Goal: Task Accomplishment & Management: Manage account settings

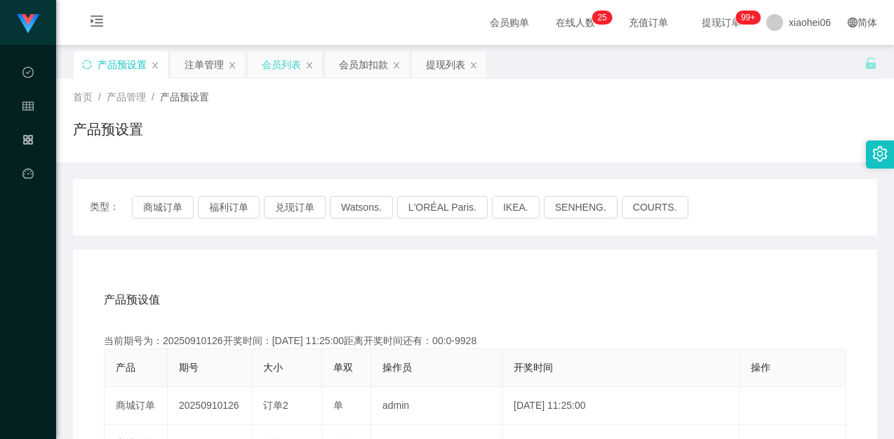
click at [276, 74] on div "会员列表" at bounding box center [281, 64] width 39 height 27
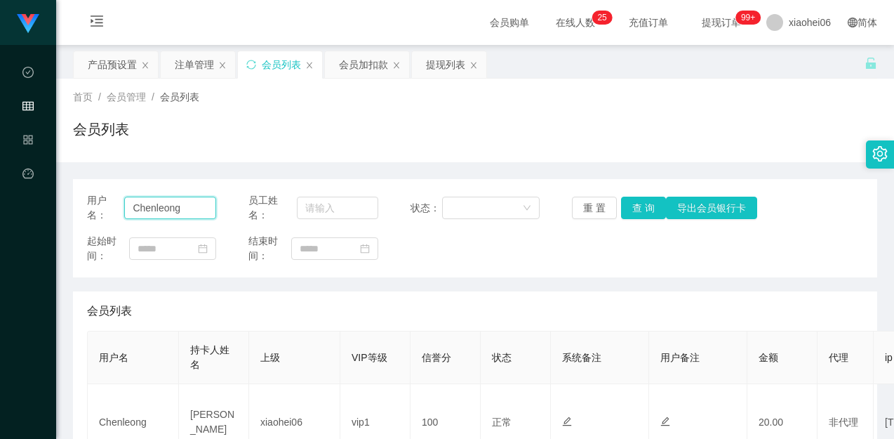
click at [190, 208] on input "Chenleong" at bounding box center [170, 207] width 92 height 22
drag, startPoint x: 176, startPoint y: 254, endPoint x: 175, endPoint y: 266, distance: 12.0
click at [176, 253] on input at bounding box center [172, 248] width 87 height 22
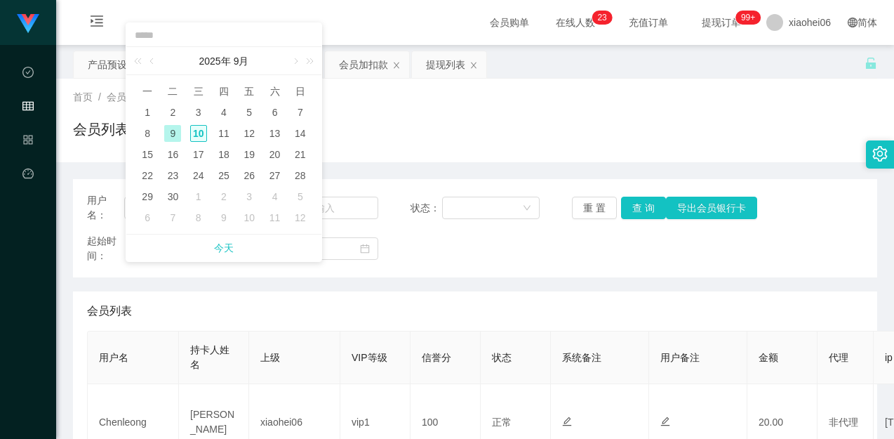
click at [200, 135] on div "10" at bounding box center [198, 133] width 17 height 17
type input "**********"
click at [200, 135] on div "会员列表" at bounding box center [475, 135] width 804 height 32
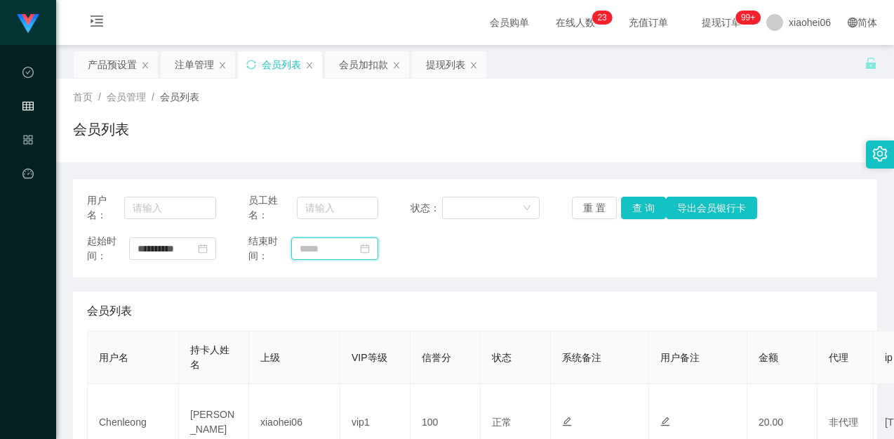
click at [317, 251] on input at bounding box center [334, 248] width 87 height 22
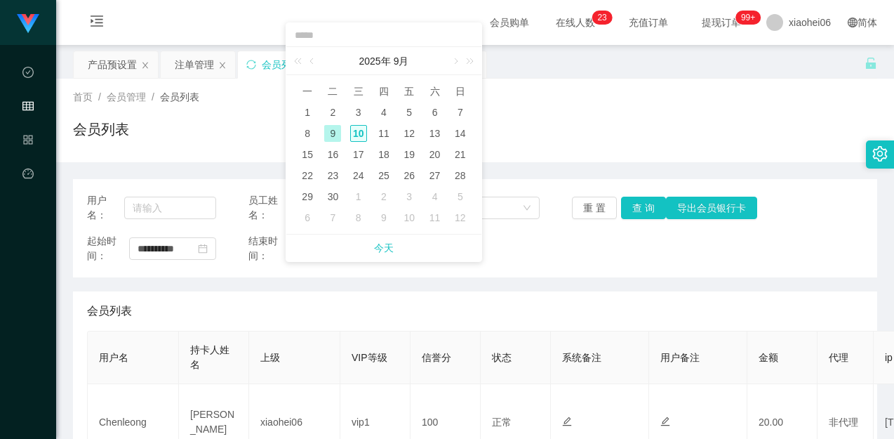
click at [353, 133] on div "10" at bounding box center [358, 133] width 17 height 17
type input "**********"
click at [355, 133] on div "会员列表" at bounding box center [475, 135] width 804 height 32
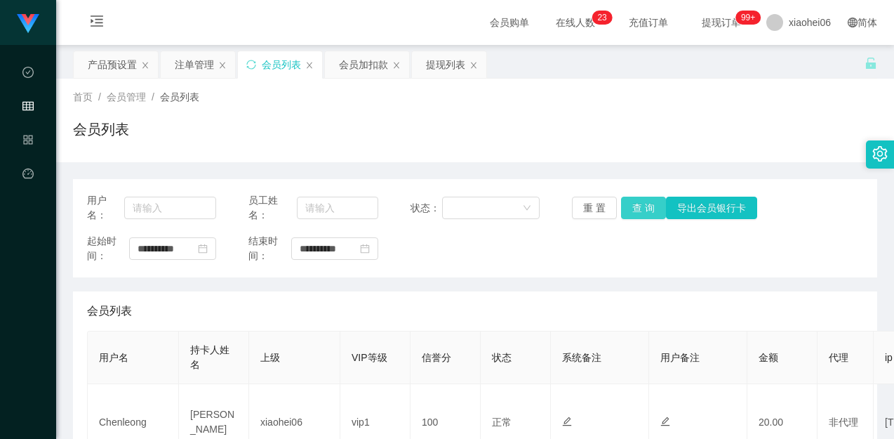
click at [625, 208] on button "查 询" at bounding box center [643, 207] width 45 height 22
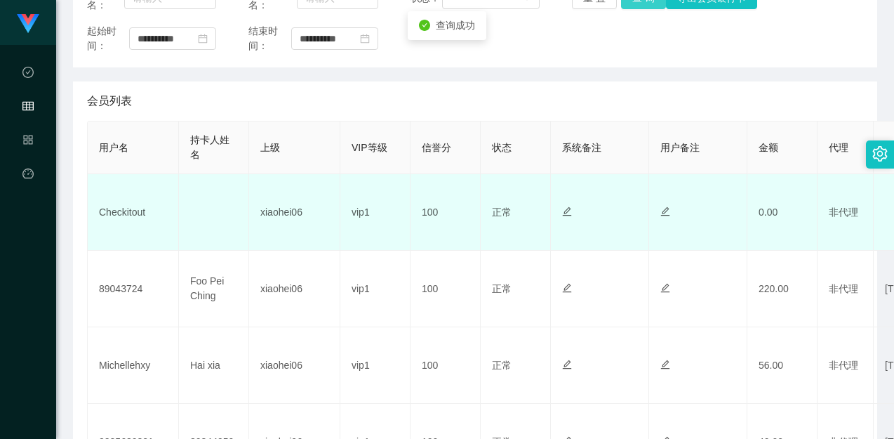
scroll to position [211, 0]
click at [120, 211] on td "Checkitout" at bounding box center [133, 211] width 91 height 76
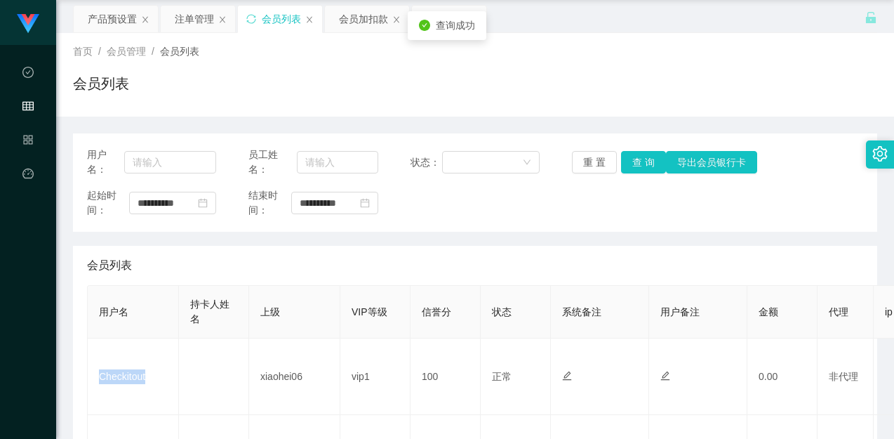
scroll to position [70, 0]
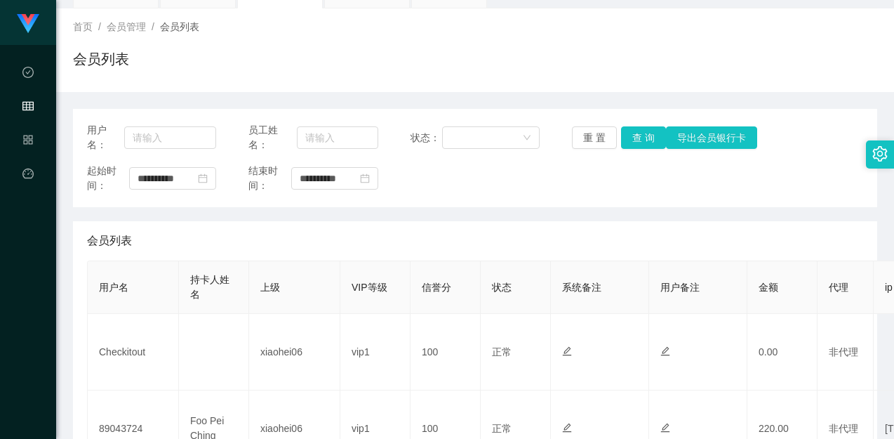
click at [391, 223] on div "会员列表" at bounding box center [475, 240] width 776 height 39
click at [360, 178] on icon "图标: close-circle" at bounding box center [365, 178] width 10 height 10
click at [206, 178] on icon "图标: close-circle" at bounding box center [203, 178] width 10 height 10
click at [590, 182] on div "起始时间： 结束时间：" at bounding box center [475, 178] width 776 height 29
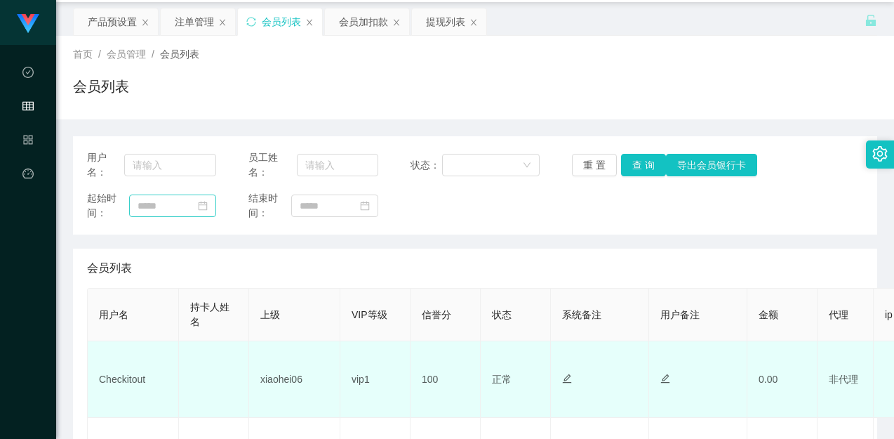
scroll to position [211, 0]
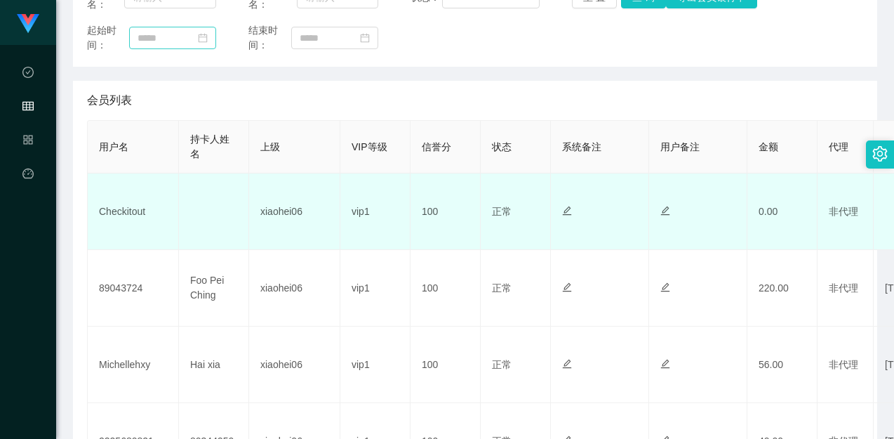
click at [121, 215] on td "Checkitout" at bounding box center [133, 211] width 91 height 76
copy td "Checkitout"
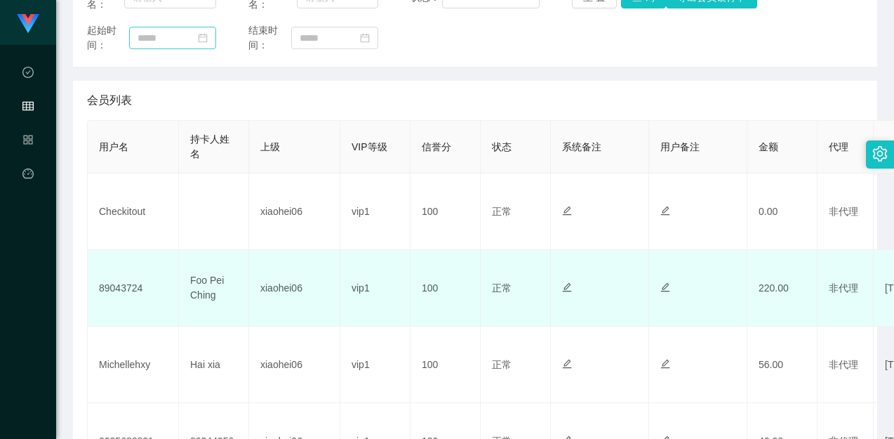
click at [121, 291] on td "89043724" at bounding box center [133, 288] width 91 height 76
copy td "89043724"
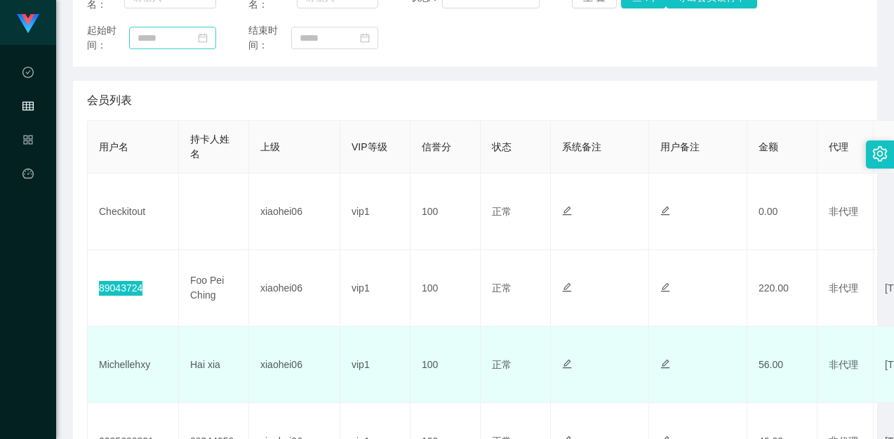
scroll to position [361, 0]
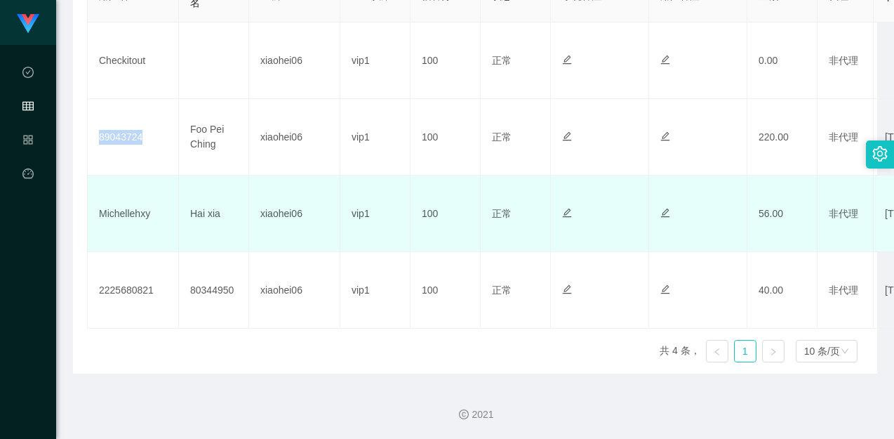
click at [135, 219] on td "Michellehxy" at bounding box center [133, 213] width 91 height 76
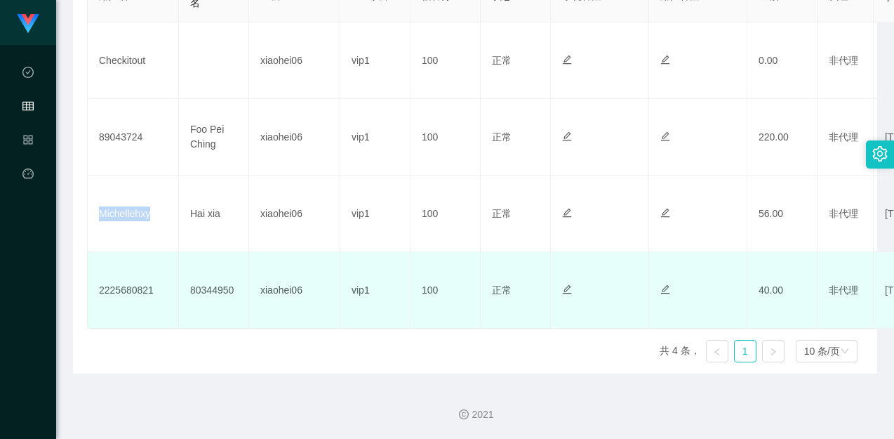
copy td "Michellehxy"
click at [146, 295] on td "2225680821" at bounding box center [133, 290] width 91 height 76
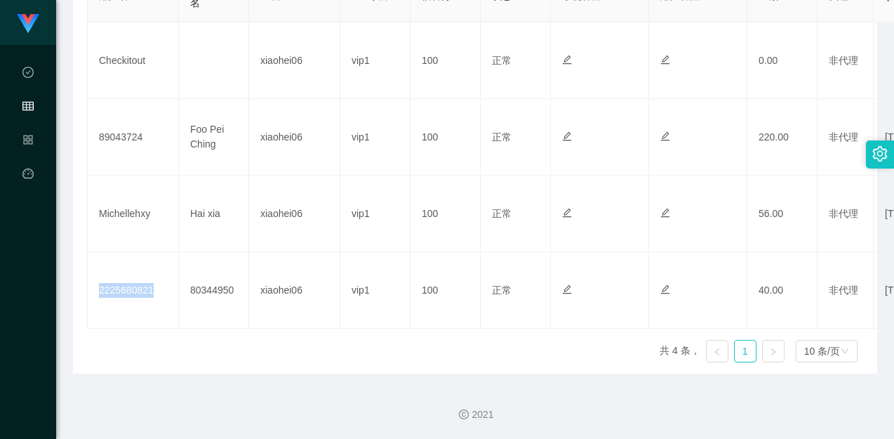
copy td "2225680821"
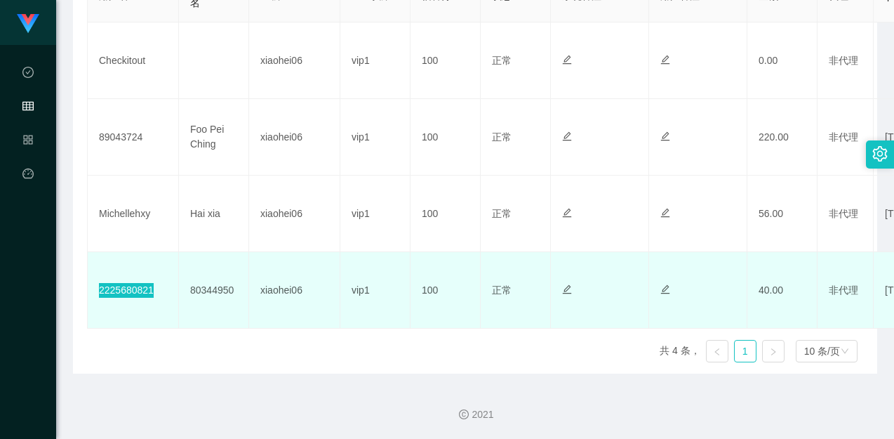
scroll to position [291, 0]
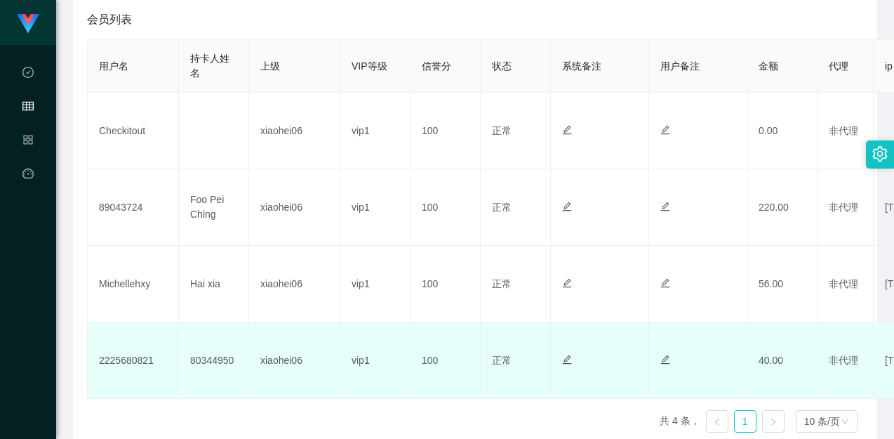
click at [416, 366] on td "100" at bounding box center [446, 360] width 70 height 76
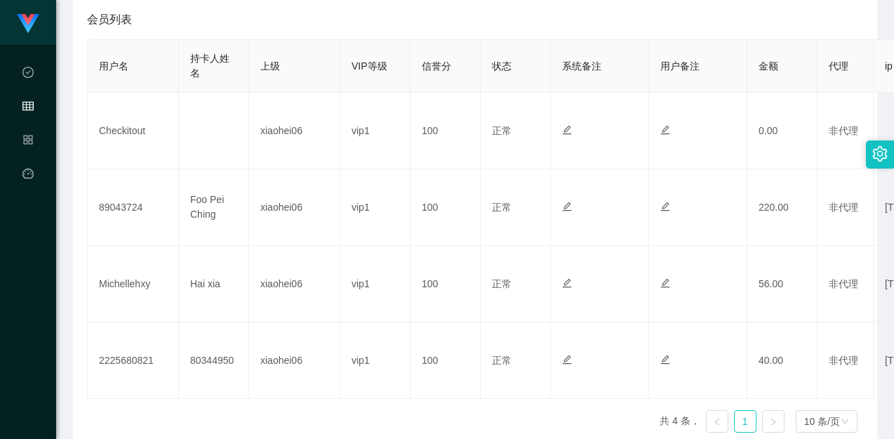
scroll to position [0, 0]
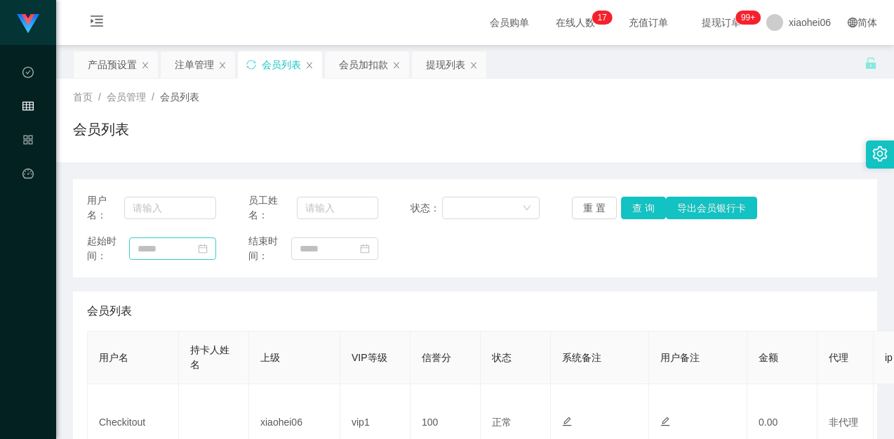
click at [493, 225] on div "用户名： 员工姓名： 状态： 重 置 查 询 导出会员银行卡 起始时间： 结束时间：" at bounding box center [475, 228] width 804 height 98
click at [637, 210] on button "查 询" at bounding box center [643, 207] width 45 height 22
click at [619, 245] on div "起始时间： 结束时间：" at bounding box center [475, 248] width 776 height 29
click at [698, 143] on div "会员列表" at bounding box center [475, 135] width 804 height 32
click at [738, 94] on div "首页 / 会员管理 / 会员列表 /" at bounding box center [475, 97] width 804 height 15
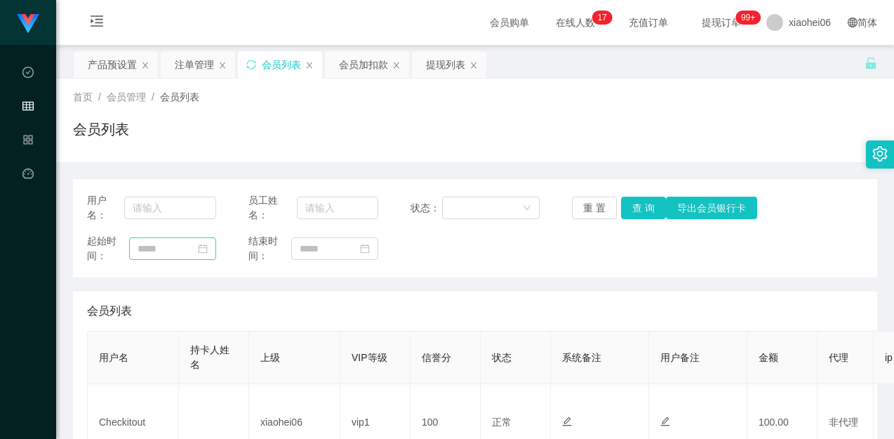
click at [106, 67] on div "产品预设置" at bounding box center [112, 64] width 49 height 27
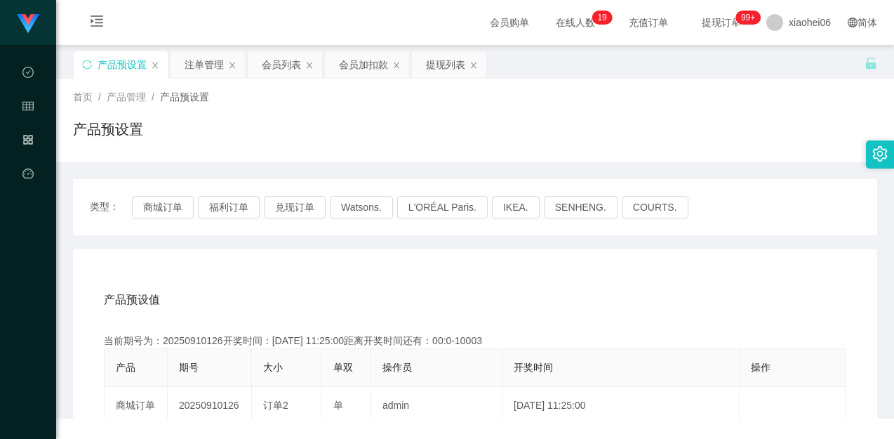
drag, startPoint x: 695, startPoint y: 114, endPoint x: 711, endPoint y: 100, distance: 21.4
click at [695, 114] on div "首页 / 产品管理 / 产品预设置 / 产品预设置" at bounding box center [475, 120] width 804 height 61
click at [185, 204] on button "商城订单" at bounding box center [163, 207] width 62 height 22
drag, startPoint x: 396, startPoint y: 267, endPoint x: 404, endPoint y: 268, distance: 7.8
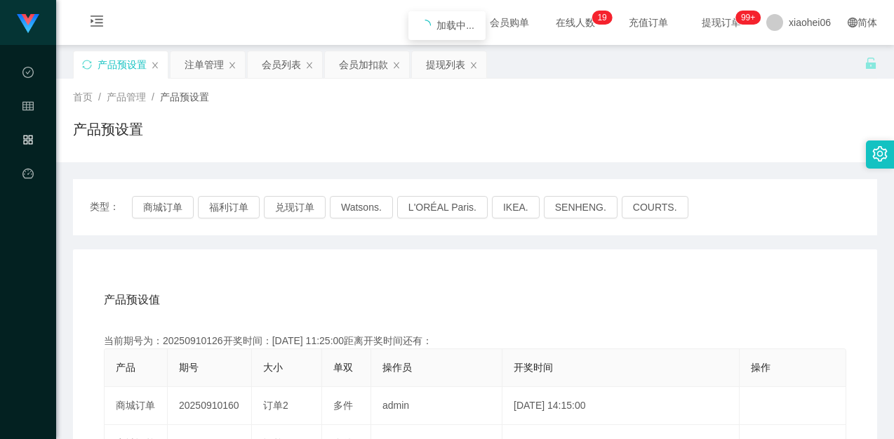
drag, startPoint x: 679, startPoint y: 262, endPoint x: 703, endPoint y: 257, distance: 24.4
click at [736, 229] on div "类型： 商城订单 福利订单 兑现订单 Watsons. L'ORÉAL Paris. IKEA. [GEOGRAPHIC_DATA]. COURTS." at bounding box center [475, 207] width 804 height 56
